Goal: Transaction & Acquisition: Download file/media

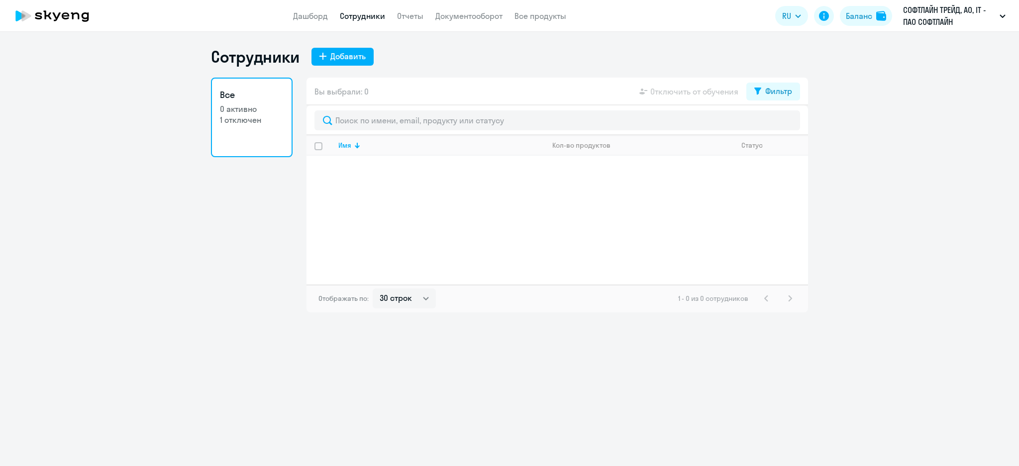
select select "30"
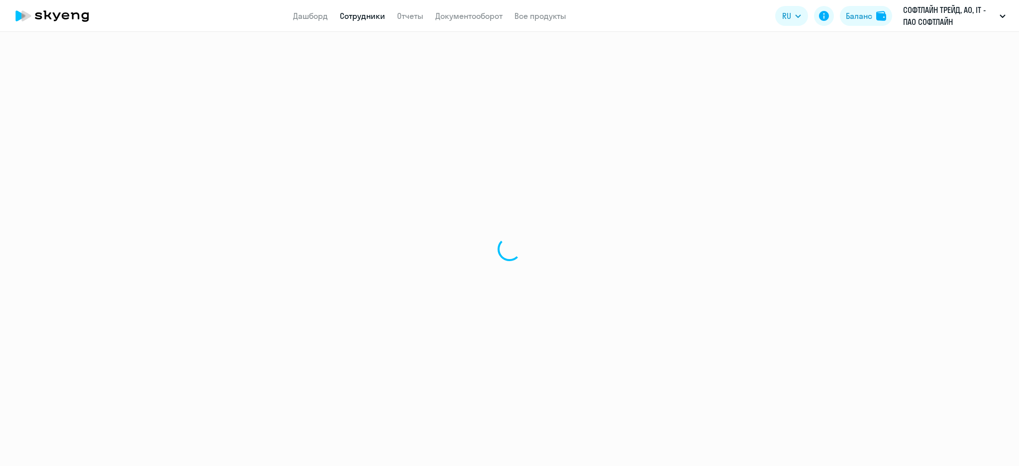
select select "30"
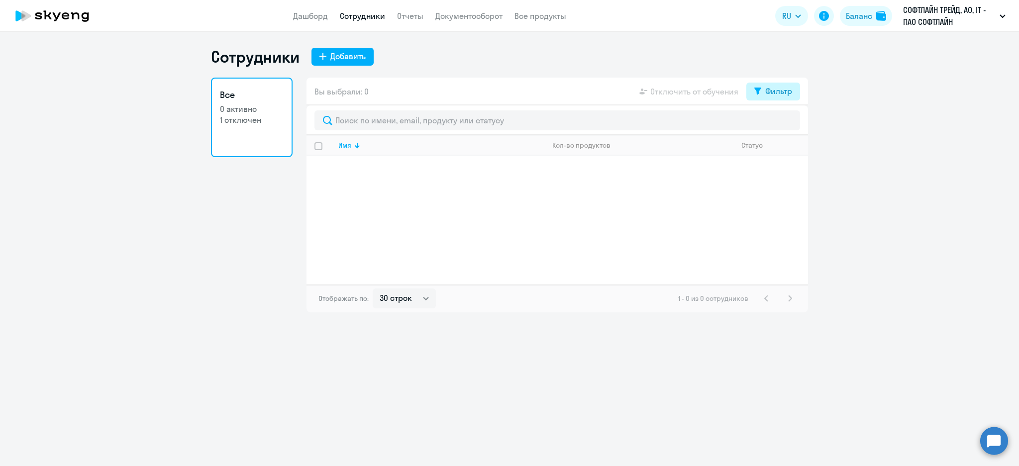
drag, startPoint x: 774, startPoint y: 88, endPoint x: 776, endPoint y: 98, distance: 10.5
click at [776, 88] on div "Фильтр" at bounding box center [778, 91] width 27 height 12
click at [786, 119] on span at bounding box center [783, 124] width 17 height 10
click at [775, 123] on input "checkbox" at bounding box center [774, 123] width 0 height 0
checkbox input "true"
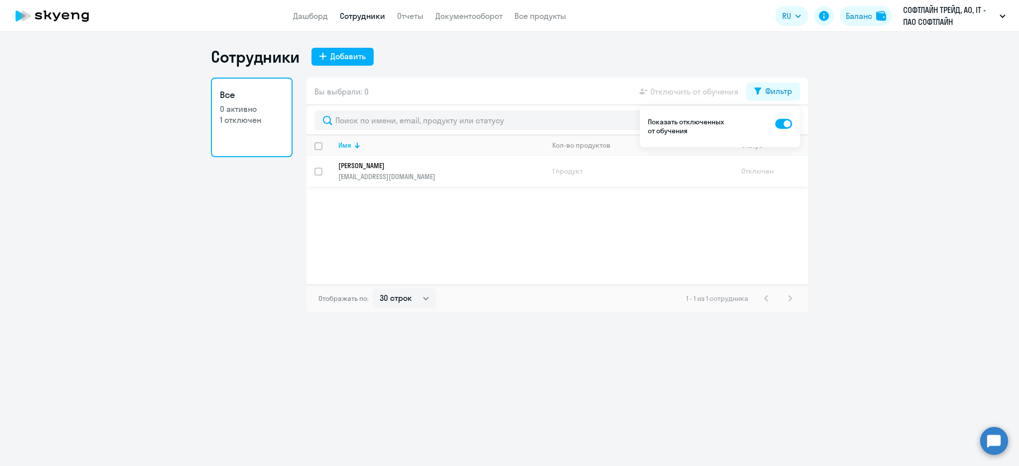
click at [379, 172] on p "kirill.aydantsev@softline.com" at bounding box center [440, 176] width 205 height 9
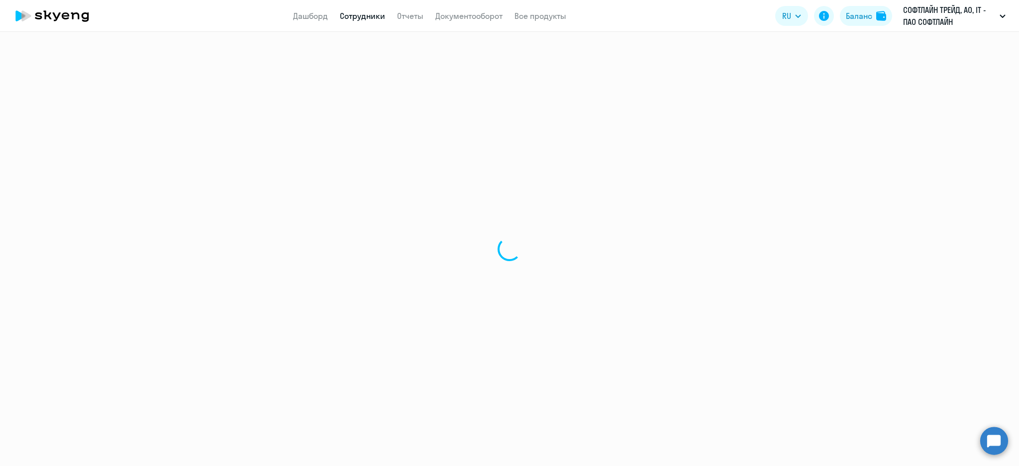
select select "english"
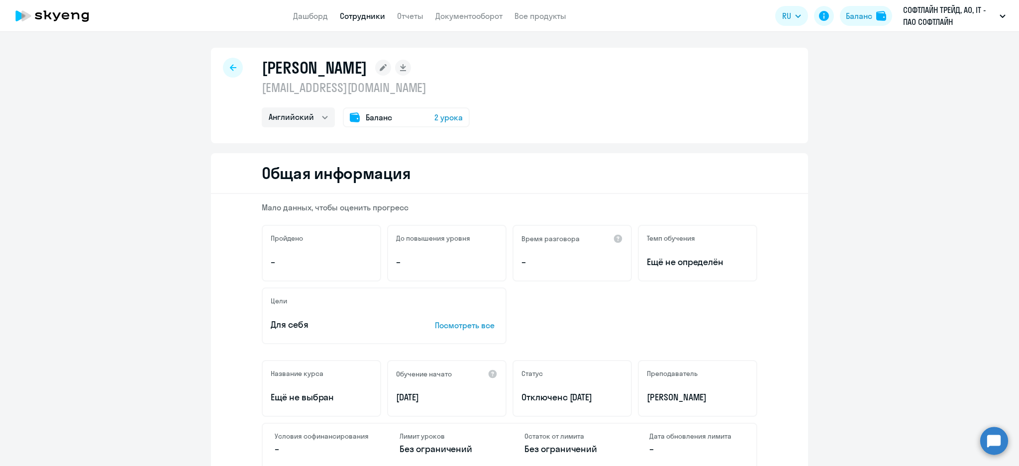
drag, startPoint x: 422, startPoint y: 90, endPoint x: 257, endPoint y: 93, distance: 164.6
click at [262, 93] on p "kirill.aydantsev@softline.com" at bounding box center [366, 88] width 208 height 16
copy p "kirill.aydantsev@softline.com"
click at [481, 17] on link "Документооборот" at bounding box center [468, 16] width 67 height 10
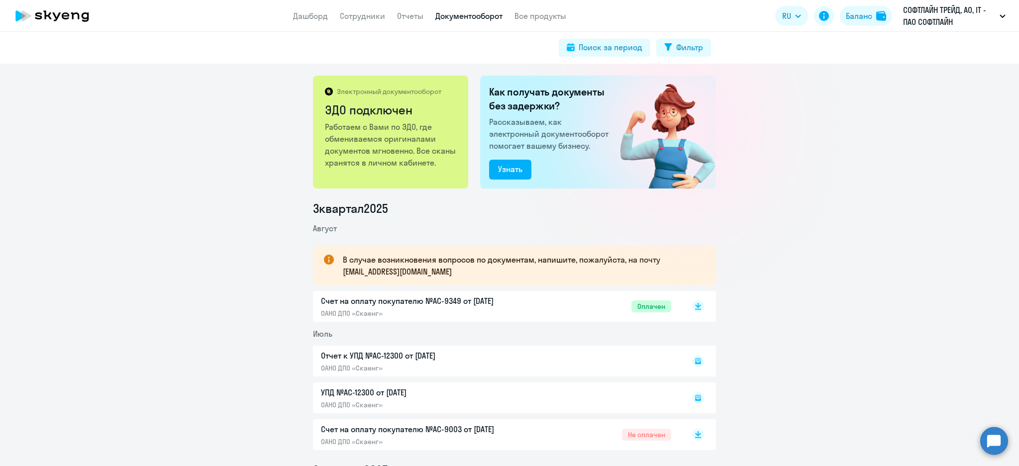
scroll to position [199, 0]
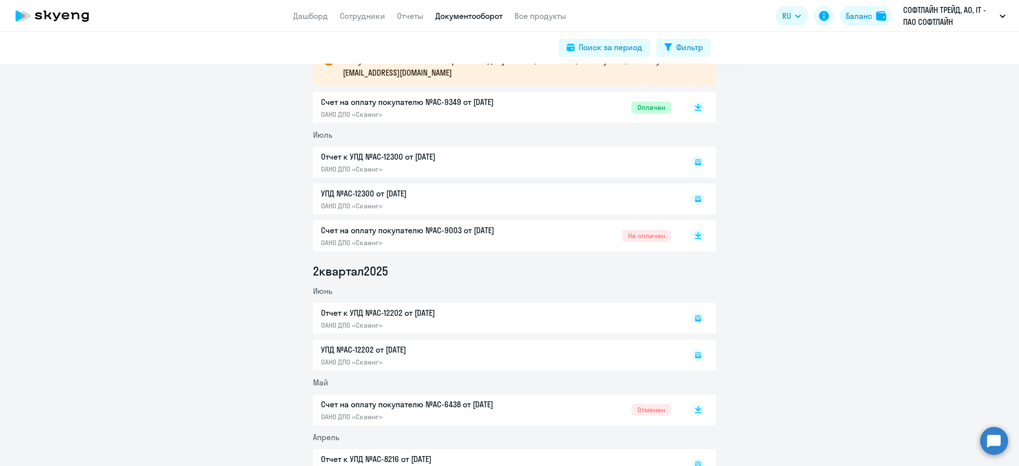
click at [592, 231] on div "Счет на оплату покупателю №AC-9003 от 04.07.2025 ОАНО ДПО «Скаенг» Не оплачен" at bounding box center [496, 235] width 350 height 23
click at [694, 235] on rect at bounding box center [698, 236] width 12 height 12
click at [697, 112] on div at bounding box center [687, 107] width 33 height 23
click at [692, 106] on rect at bounding box center [698, 107] width 12 height 12
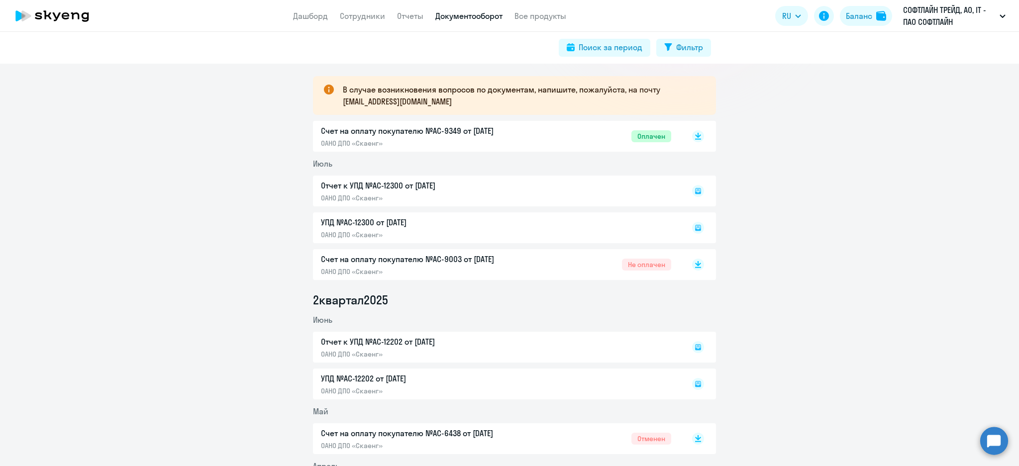
scroll to position [265, 0]
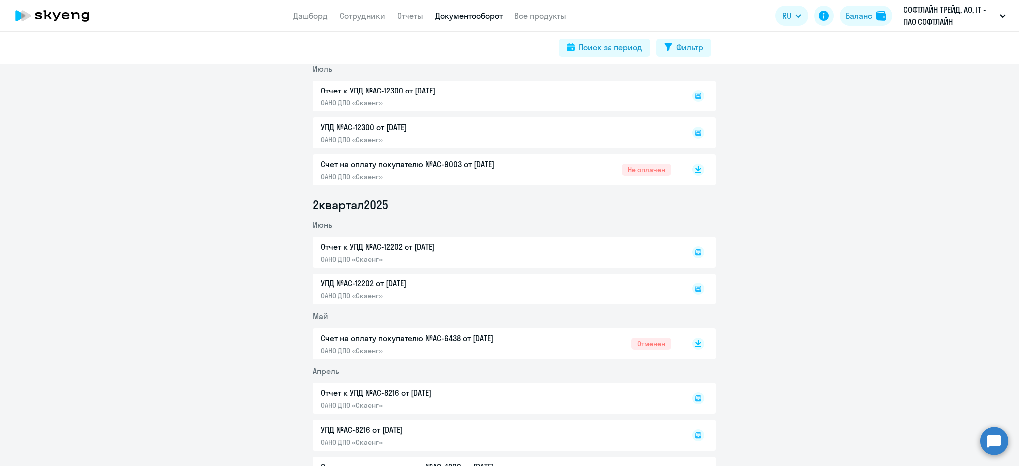
click at [692, 99] on rect at bounding box center [698, 96] width 12 height 12
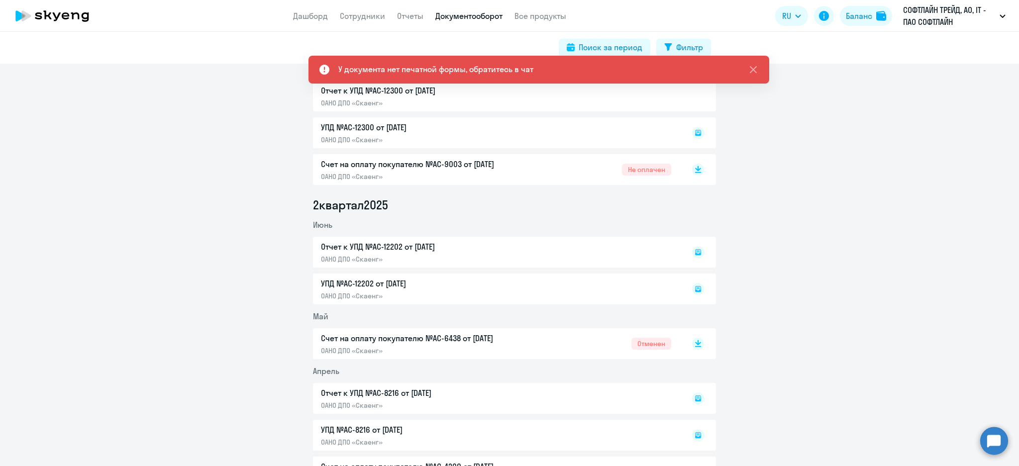
click at [688, 100] on div at bounding box center [687, 96] width 33 height 23
click at [695, 254] on icon at bounding box center [698, 252] width 6 height 6
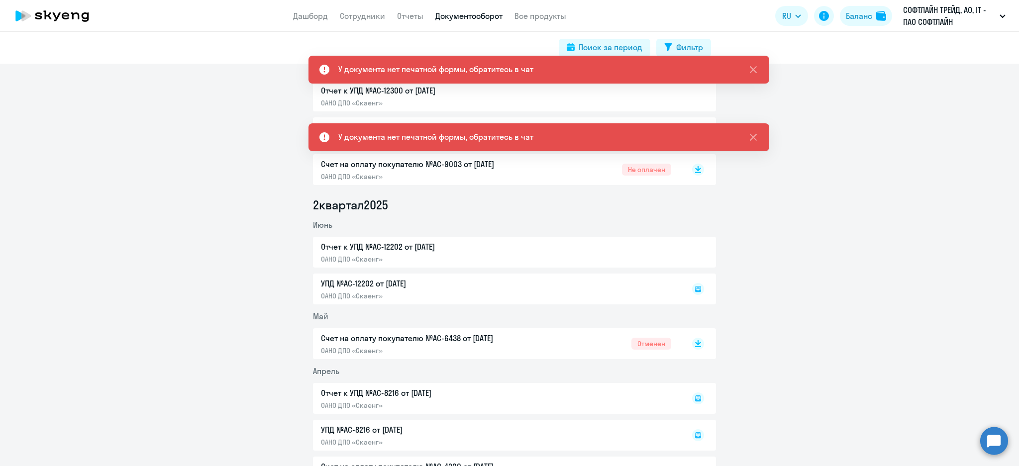
click at [692, 253] on div at bounding box center [687, 252] width 33 height 23
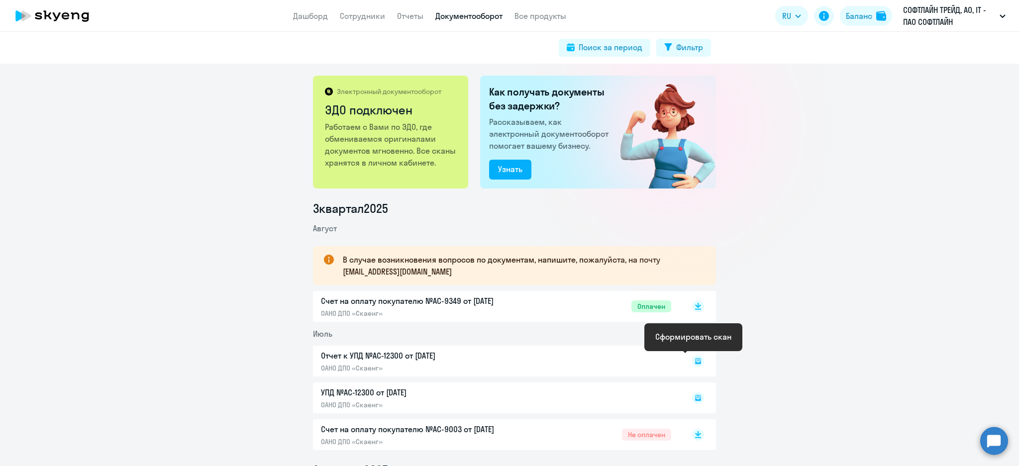
click at [694, 365] on rect at bounding box center [698, 361] width 12 height 12
